Goal: Information Seeking & Learning: Learn about a topic

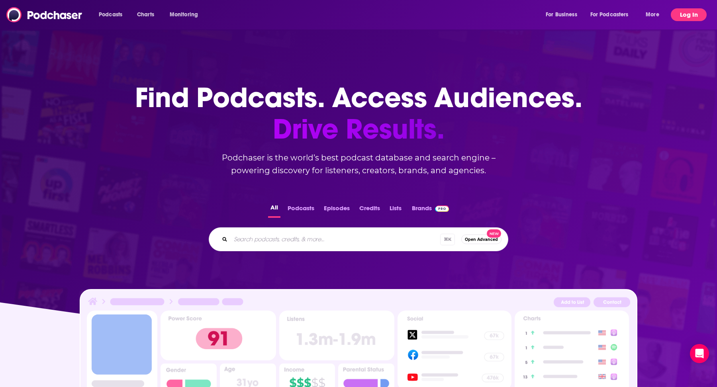
click at [678, 13] on button "Log In" at bounding box center [689, 14] width 36 height 13
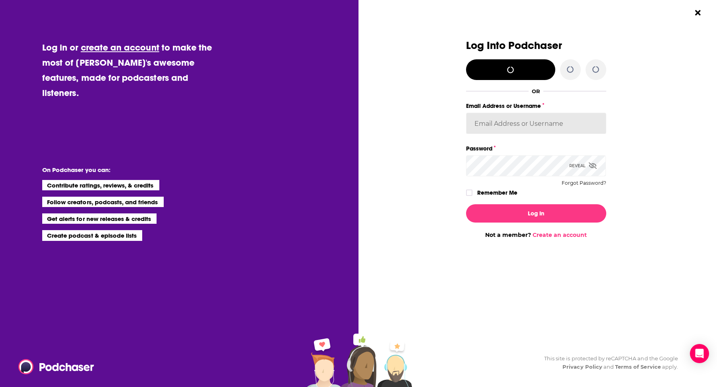
type input "kelly@teemspr.com"
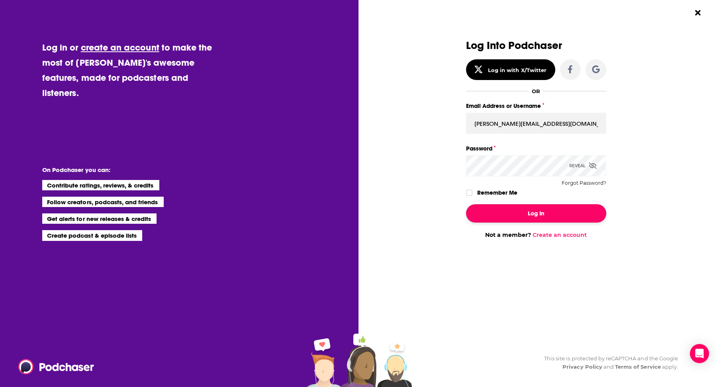
click at [498, 207] on button "Log In" at bounding box center [536, 213] width 140 height 18
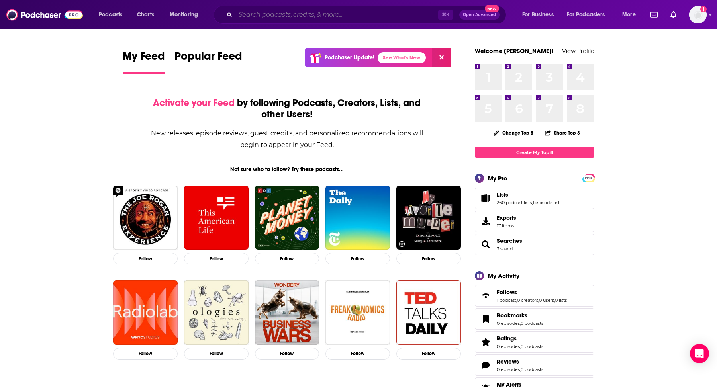
click at [312, 21] on input "Search podcasts, credits, & more..." at bounding box center [337, 14] width 203 height 13
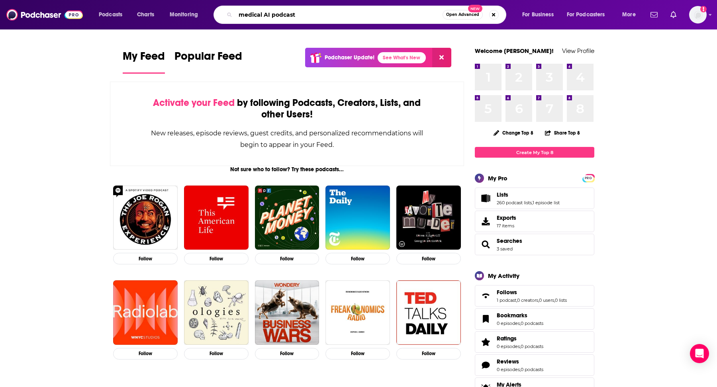
type input "medical AI podcast"
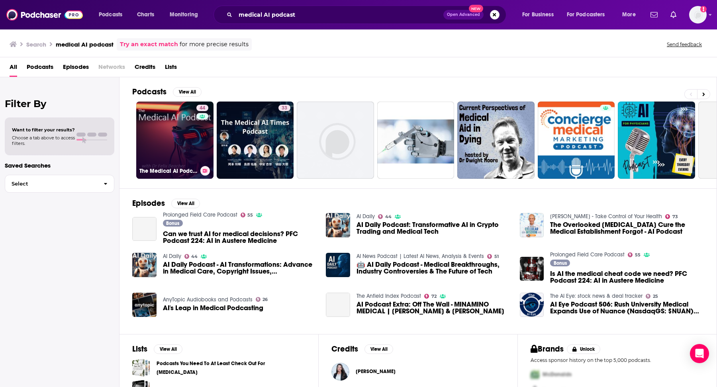
click at [193, 132] on link "44 The Medical AI Podcast" at bounding box center [174, 140] width 77 height 77
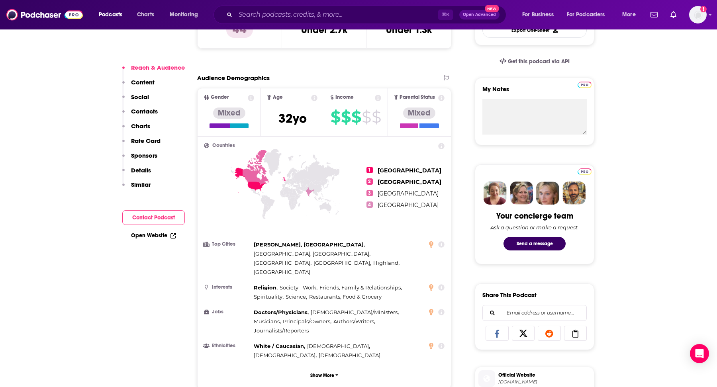
scroll to position [115, 0]
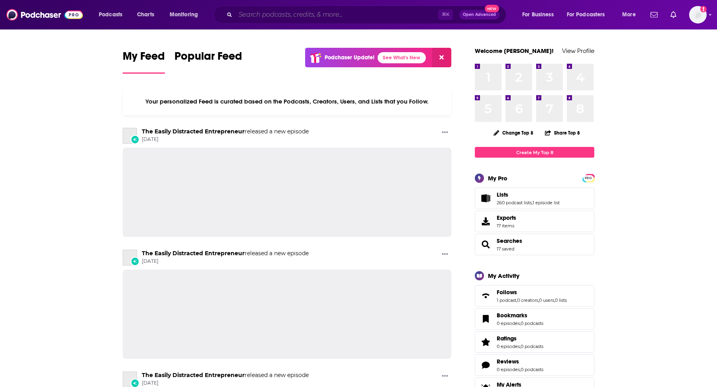
click at [314, 16] on input "Search podcasts, credits, & more..." at bounding box center [337, 14] width 203 height 13
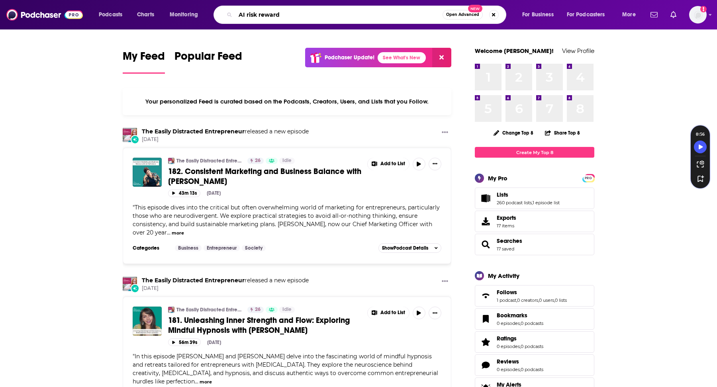
type input "AI risk reward"
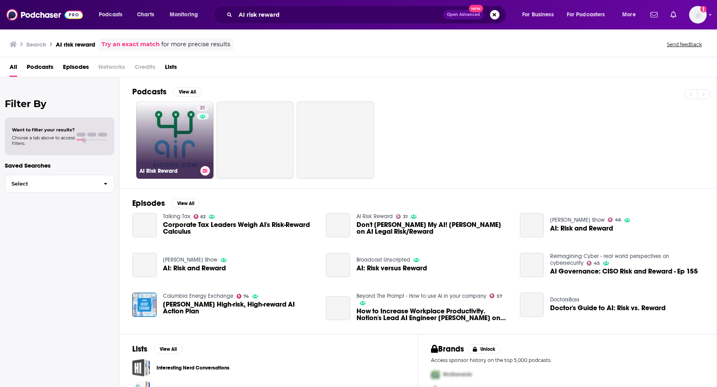
click at [178, 126] on link "31 AI Risk Reward" at bounding box center [174, 140] width 77 height 77
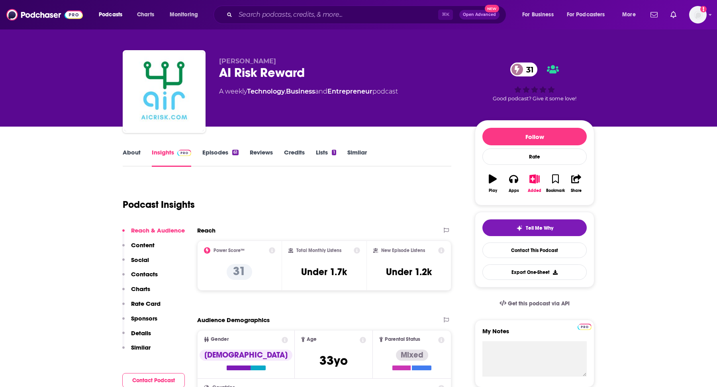
scroll to position [4, 0]
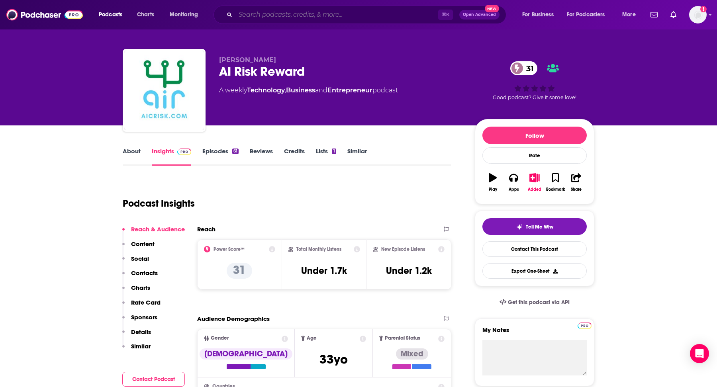
click at [299, 18] on input "Search podcasts, credits, & more..." at bounding box center [337, 14] width 203 height 13
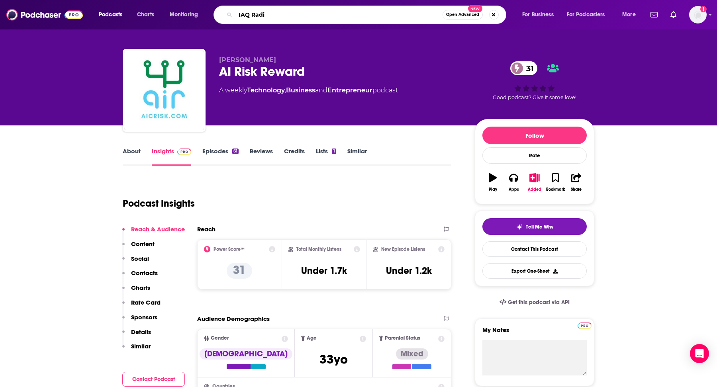
type input "IAQ Radio"
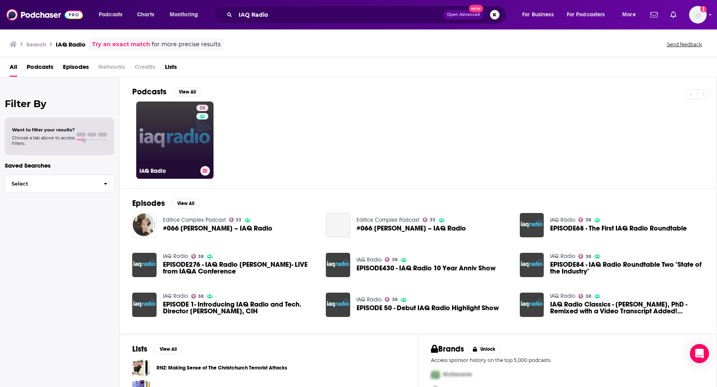
click at [172, 136] on link "38 IAQ Radio" at bounding box center [174, 140] width 77 height 77
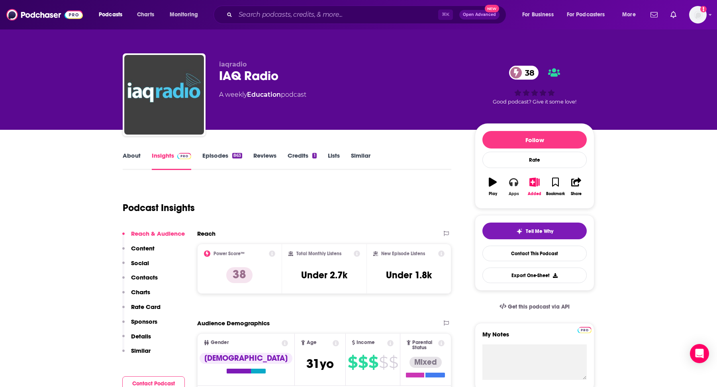
click at [507, 189] on button "Apps" at bounding box center [513, 187] width 21 height 29
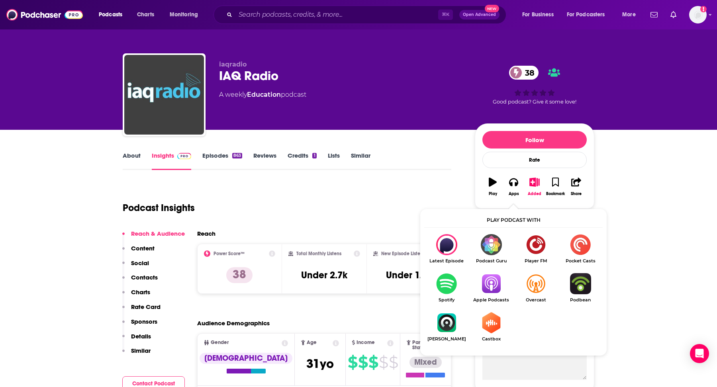
click at [497, 289] on img "Show Listen On dropdown" at bounding box center [491, 283] width 45 height 21
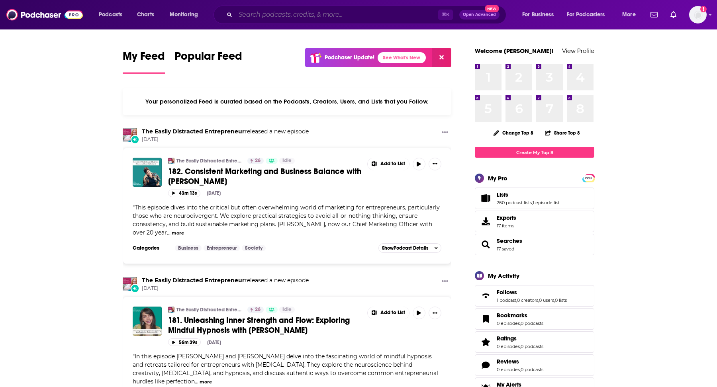
click at [287, 20] on input "Search podcasts, credits, & more..." at bounding box center [337, 14] width 203 height 13
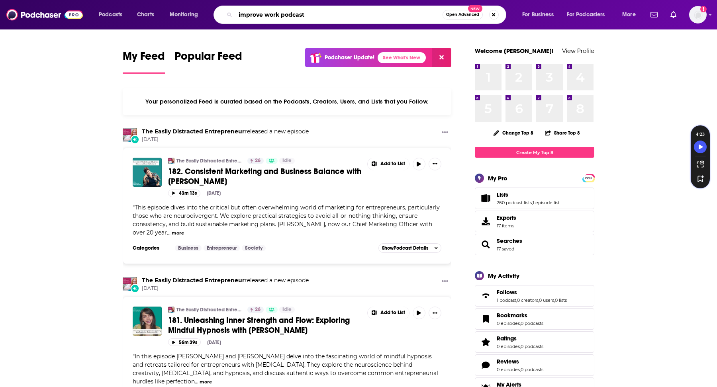
type input "improve work podcast"
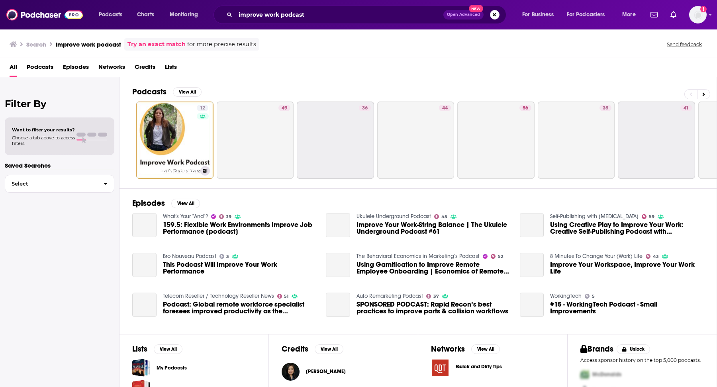
click at [196, 140] on link "12 Improve Work Podcast" at bounding box center [174, 140] width 77 height 77
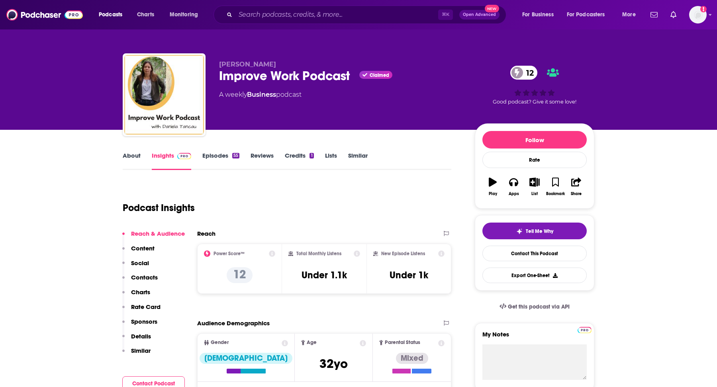
scroll to position [3, 0]
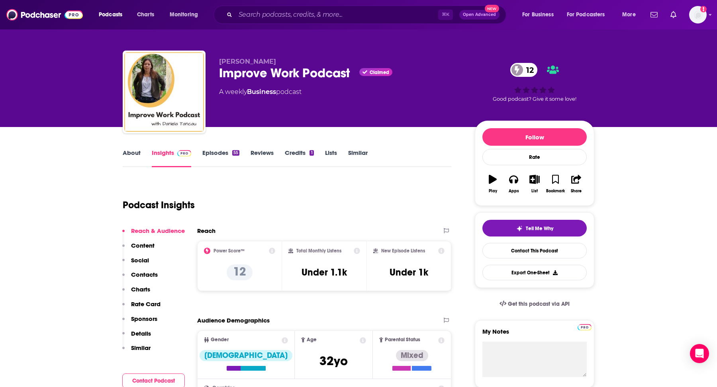
click at [491, 180] on icon "button" at bounding box center [493, 179] width 8 height 9
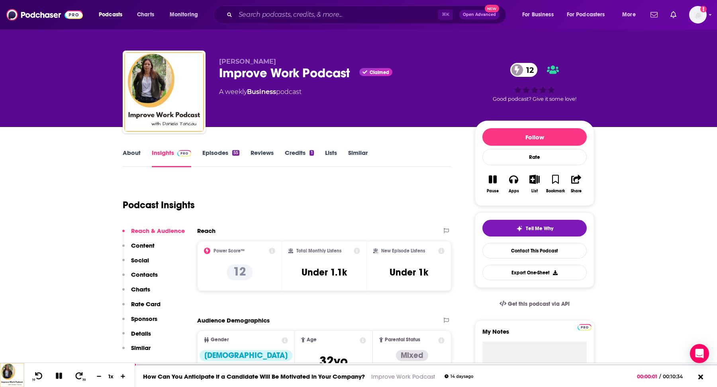
click at [134, 155] on link "About" at bounding box center [132, 158] width 18 height 18
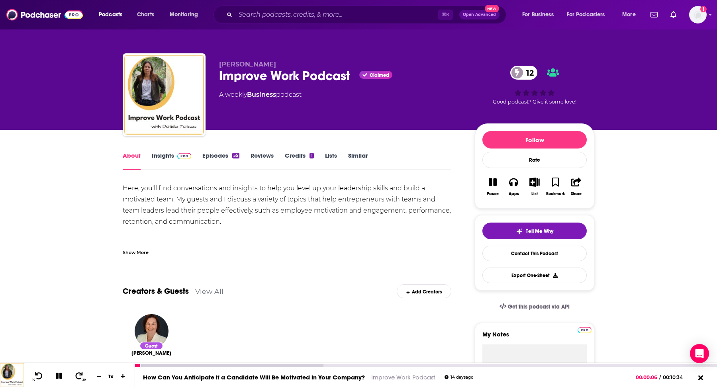
click at [58, 375] on icon at bounding box center [59, 376] width 6 height 6
click at [516, 189] on button "Apps" at bounding box center [513, 187] width 21 height 29
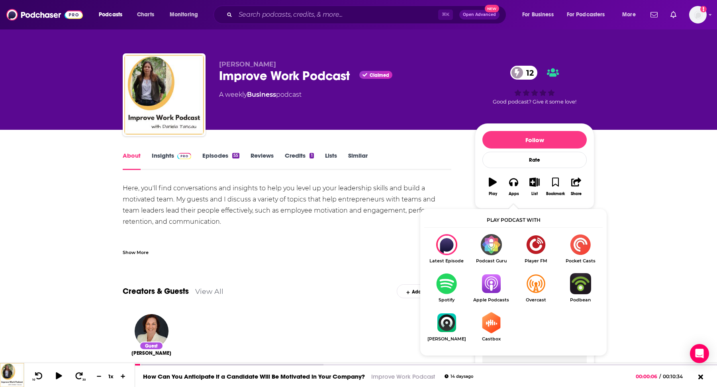
click at [489, 284] on img "Show Listen On dropdown" at bounding box center [491, 283] width 45 height 21
